Goal: Task Accomplishment & Management: Manage account settings

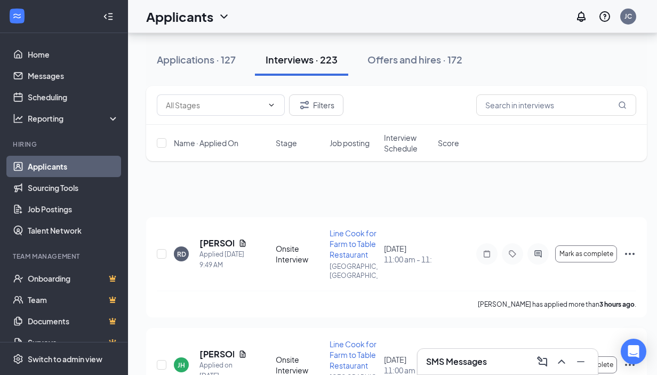
scroll to position [20525, 0]
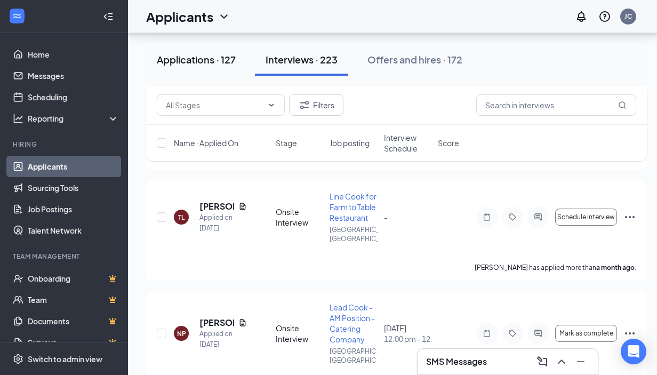
click at [197, 58] on div "Applications · 127" at bounding box center [196, 59] width 79 height 13
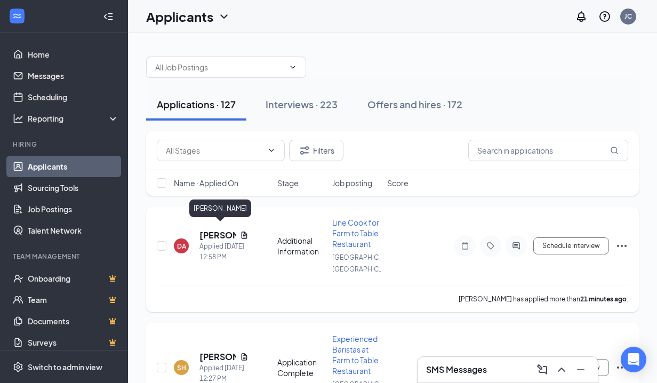
click at [218, 230] on h5 "[PERSON_NAME]" at bounding box center [217, 235] width 36 height 12
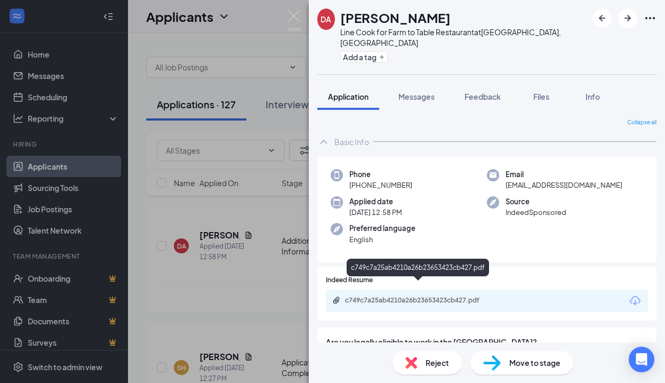
click at [439, 296] on div "c749c7a25ab4210a26b23653423cb427.pdf" at bounding box center [419, 300] width 149 height 9
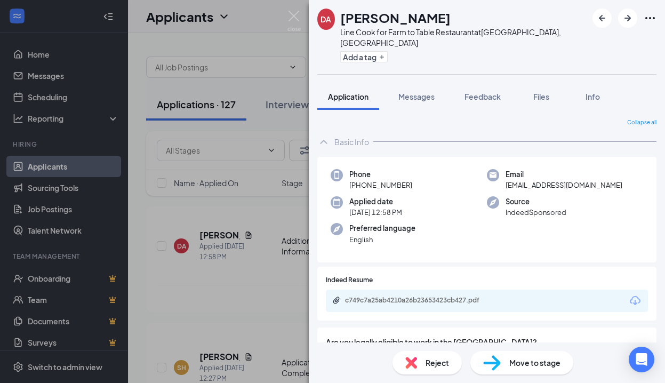
click at [442, 364] on span "Reject" at bounding box center [436, 363] width 23 height 12
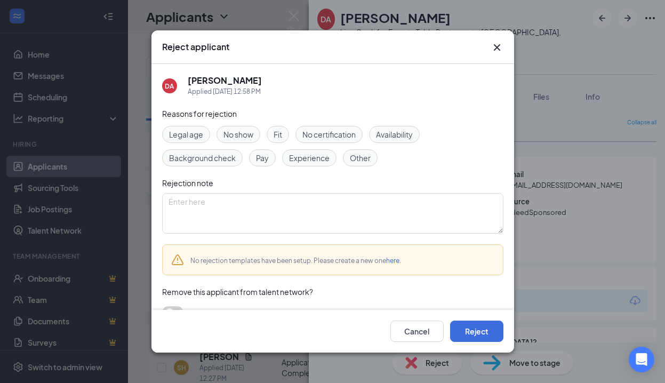
click at [316, 158] on span "Experience" at bounding box center [309, 158] width 41 height 12
click at [394, 136] on span "Availability" at bounding box center [394, 134] width 37 height 12
click at [473, 334] on button "Reject" at bounding box center [476, 330] width 53 height 21
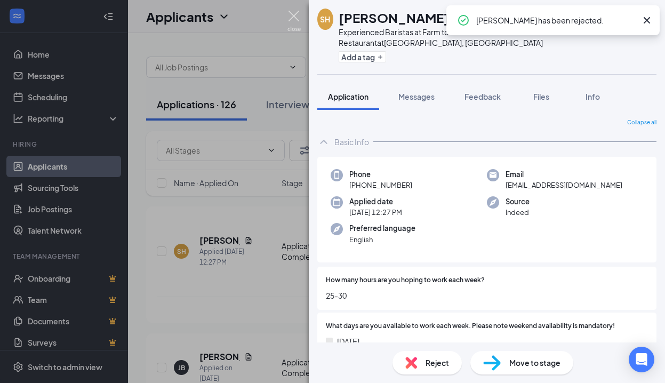
click at [293, 14] on img at bounding box center [293, 21] width 13 height 21
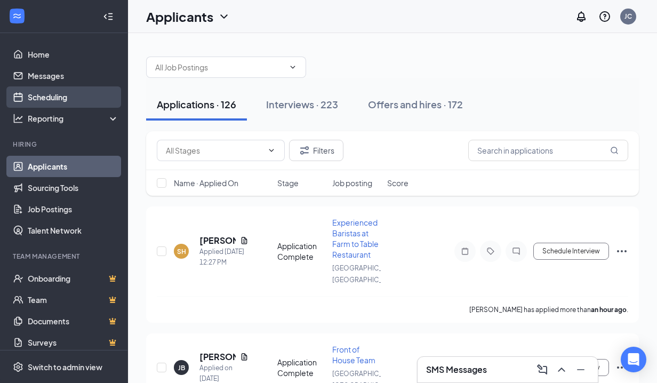
click at [43, 97] on link "Scheduling" at bounding box center [73, 96] width 91 height 21
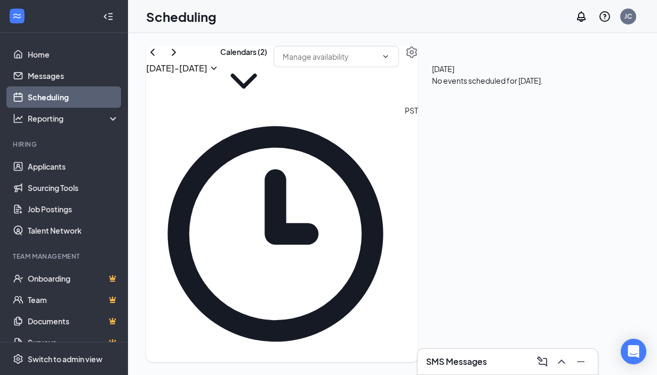
scroll to position [524, 0]
click at [267, 78] on button "Calendars (2)" at bounding box center [243, 75] width 47 height 59
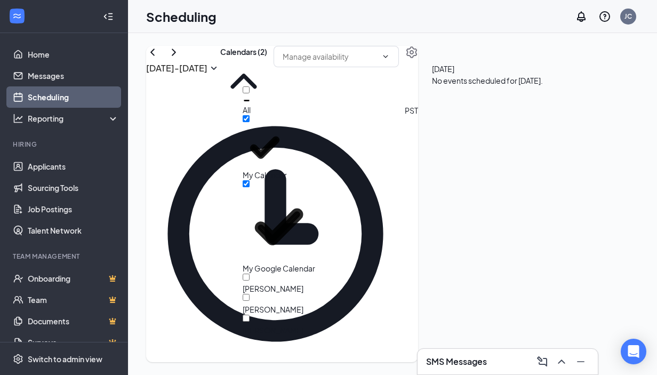
click at [277, 97] on div "All" at bounding box center [291, 100] width 96 height 29
checkbox input "true"
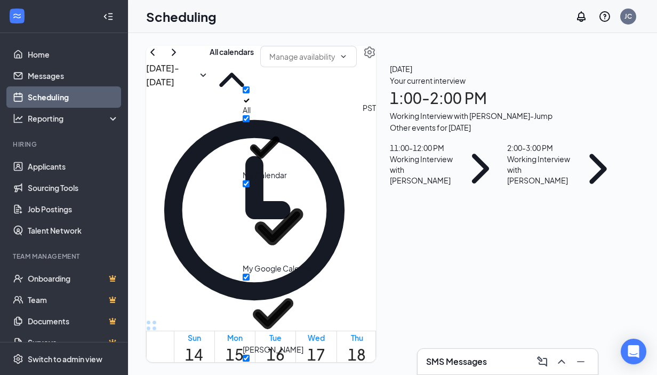
click at [574, 75] on span "[DATE]" at bounding box center [507, 69] width 235 height 12
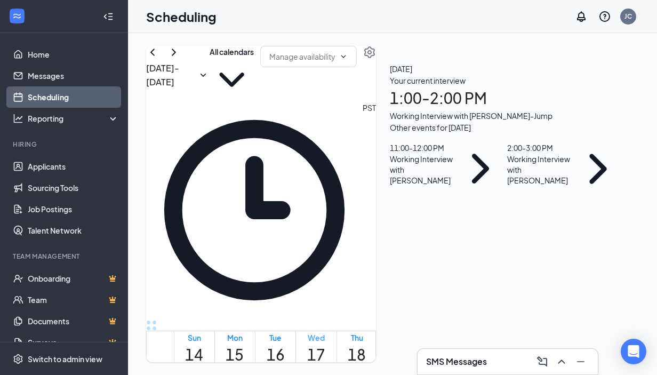
click at [325, 343] on h1 "17" at bounding box center [316, 354] width 18 height 23
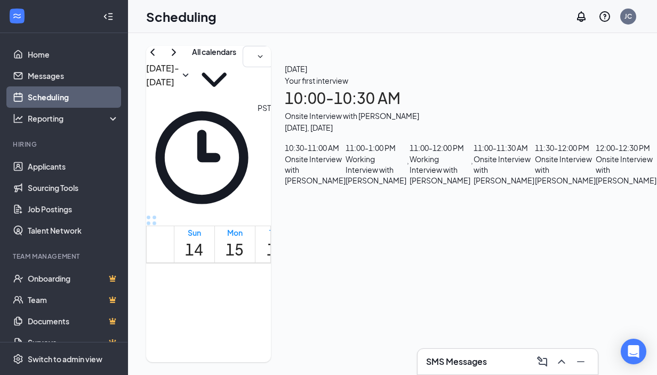
scroll to position [163, 0]
click at [406, 142] on div "11:00 - 1:00 PM" at bounding box center [376, 148] width 61 height 12
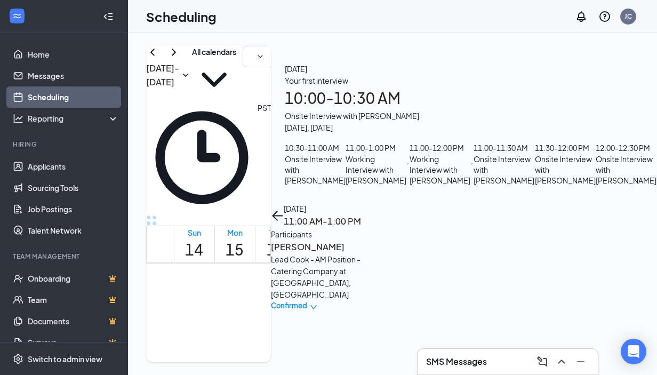
click at [383, 240] on h3 "[PERSON_NAME]" at bounding box center [327, 247] width 112 height 14
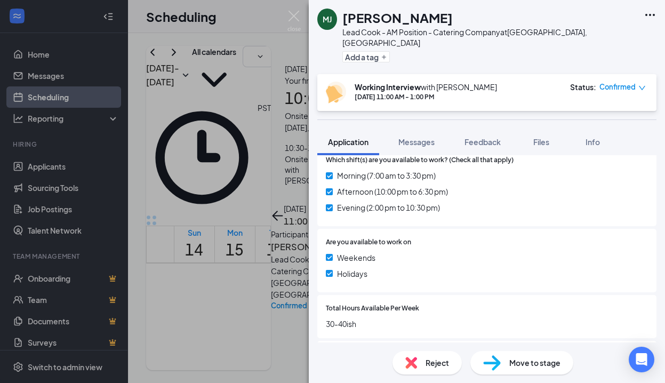
scroll to position [517, 0]
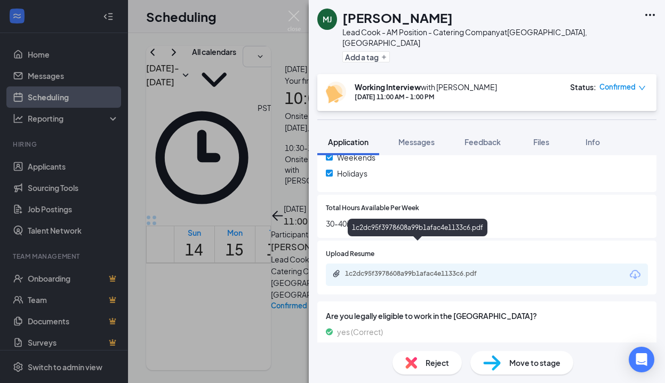
click at [408, 269] on div "1c2dc95f3978608a99b1afac4e1133c6.pdf" at bounding box center [419, 273] width 149 height 9
